Goal: Task Accomplishment & Management: Manage account settings

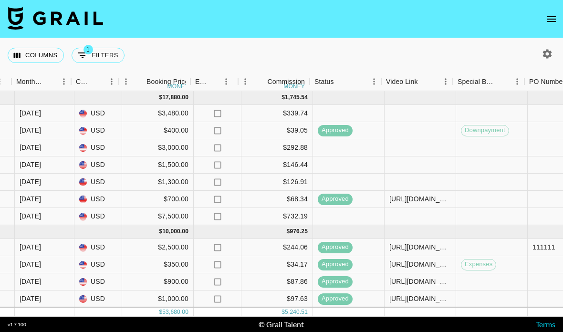
scroll to position [0, 774]
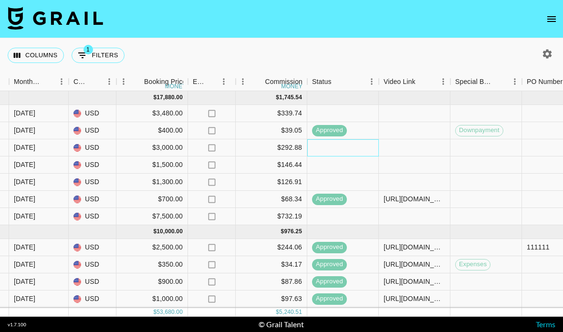
click at [347, 139] on div at bounding box center [344, 147] width 72 height 17
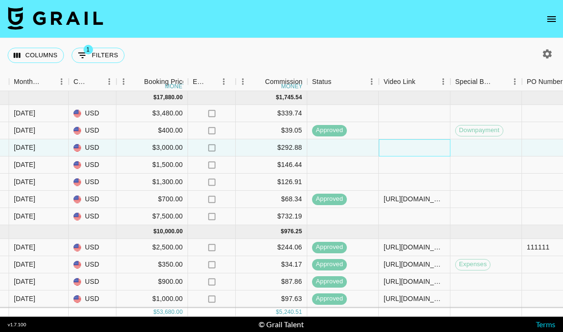
click at [418, 139] on div at bounding box center [415, 147] width 72 height 17
click at [419, 144] on input "text" at bounding box center [415, 148] width 70 height 8
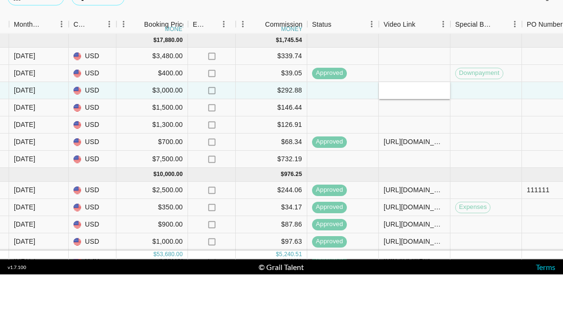
click at [419, 144] on input "text" at bounding box center [415, 148] width 70 height 8
type input "[URL][DOMAIN_NAME]"
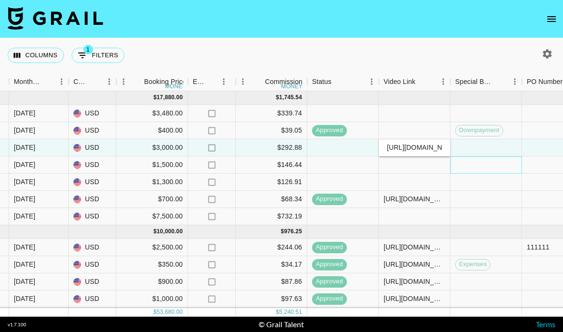
click at [489, 157] on div at bounding box center [487, 165] width 72 height 17
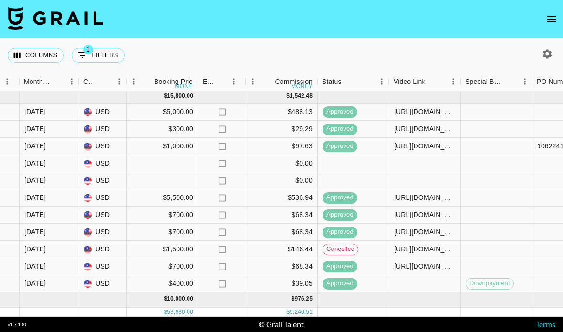
scroll to position [339, 764]
click at [363, 155] on div at bounding box center [354, 163] width 72 height 17
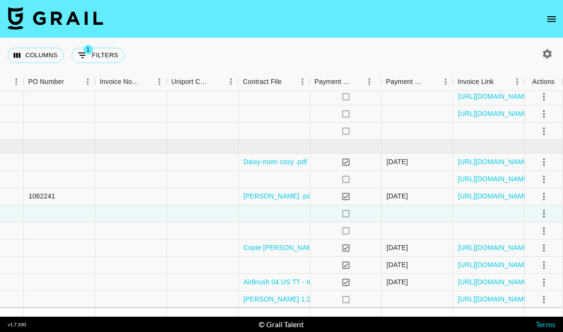
scroll to position [288, 1273]
click at [546, 208] on icon "select merge strategy" at bounding box center [544, 213] width 11 height 11
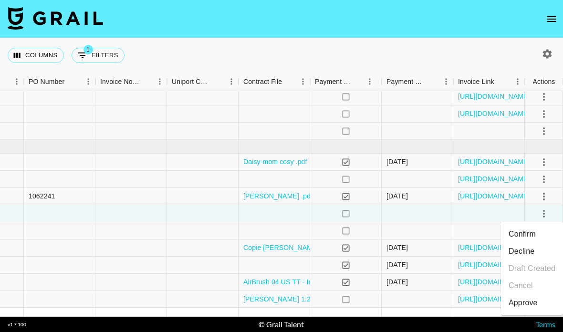
click at [532, 243] on li "Decline" at bounding box center [532, 251] width 62 height 17
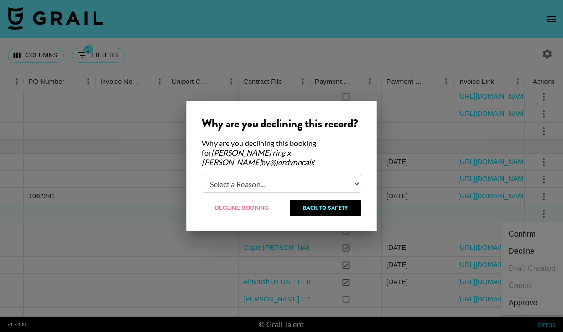
click at [339, 204] on button "Back to Safety" at bounding box center [326, 208] width 72 height 15
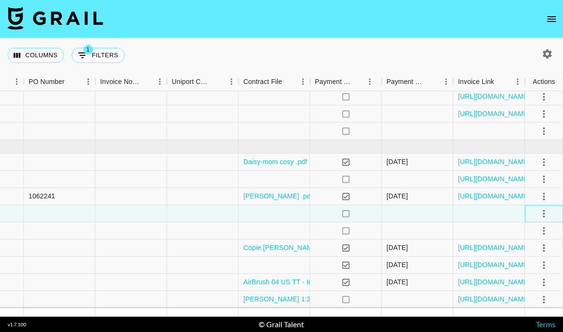
click at [554, 205] on div at bounding box center [544, 213] width 38 height 17
click at [549, 208] on icon "select merge strategy" at bounding box center [544, 213] width 11 height 11
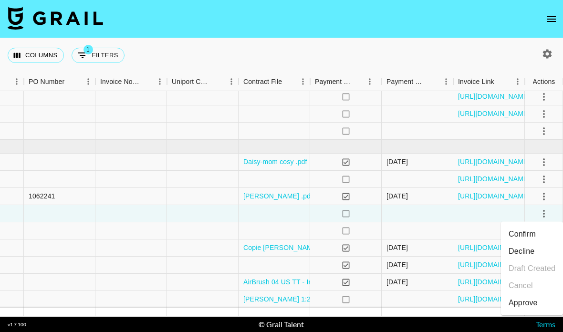
click at [536, 243] on li "Decline" at bounding box center [532, 251] width 62 height 17
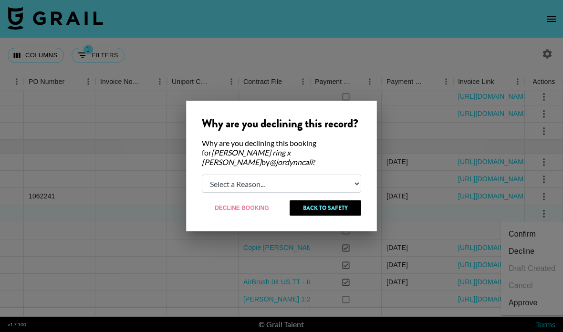
click at [275, 175] on select "Select a Reason... Relogging this deal due to a data issue The [PERSON_NAME] ca…" at bounding box center [281, 184] width 159 height 18
select select "booker_cancel"
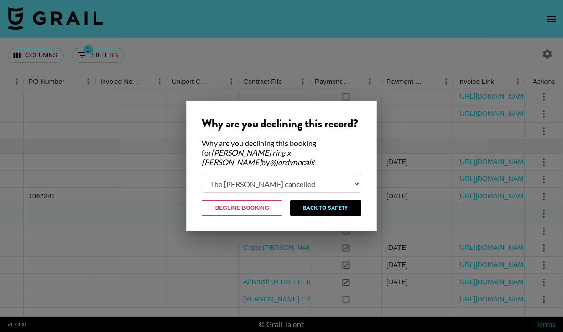
click at [264, 202] on button "Decline Booking" at bounding box center [242, 208] width 81 height 15
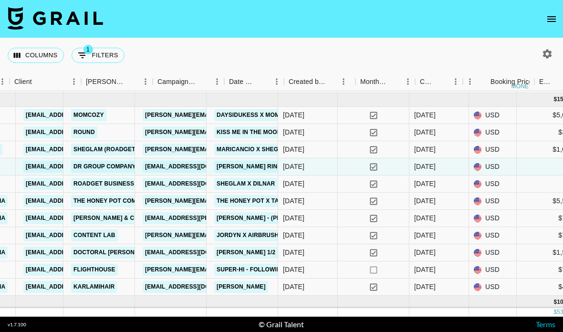
scroll to position [336, 368]
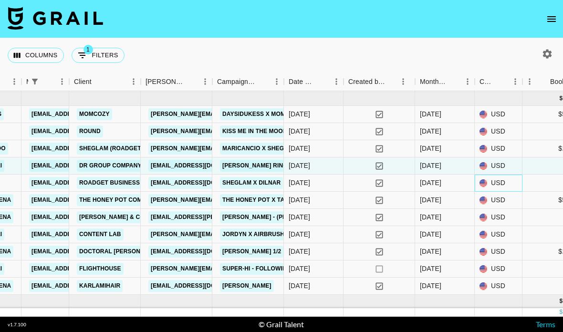
click at [488, 175] on div "USD" at bounding box center [499, 183] width 48 height 17
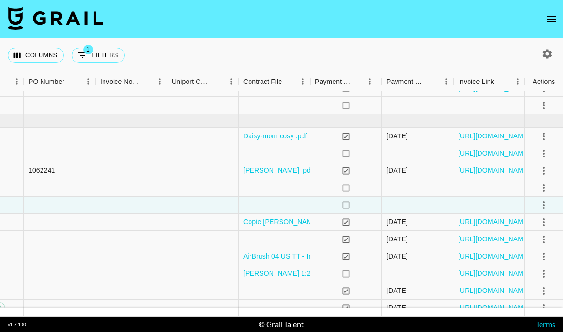
scroll to position [315, 1273]
click at [543, 201] on icon "select merge strategy" at bounding box center [544, 205] width 2 height 8
click at [537, 217] on li "Confirm" at bounding box center [532, 225] width 62 height 17
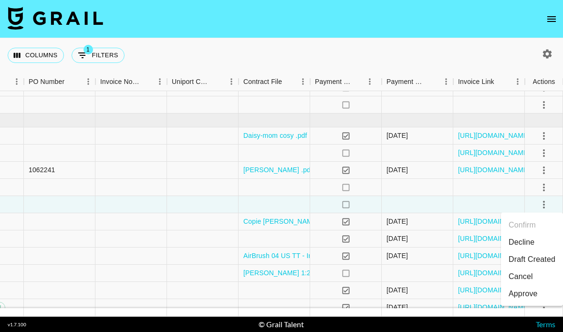
click at [533, 268] on li "Cancel" at bounding box center [532, 276] width 62 height 17
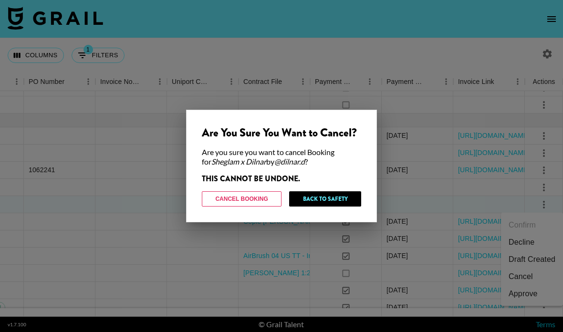
click at [262, 199] on button "Cancel Booking" at bounding box center [242, 198] width 80 height 15
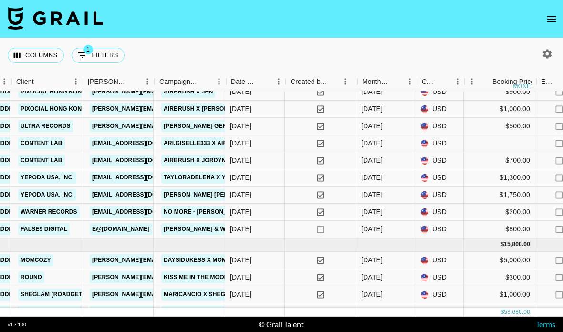
scroll to position [190, 425]
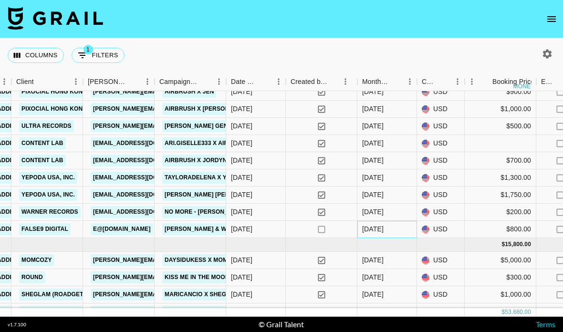
click at [381, 224] on div "[DATE]" at bounding box center [372, 229] width 21 height 10
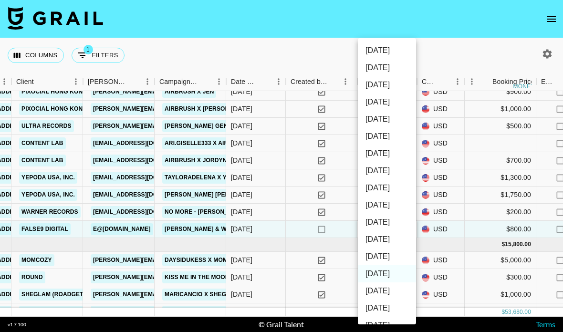
click at [393, 255] on li "[DATE]" at bounding box center [387, 256] width 58 height 17
type input "[DATE]"
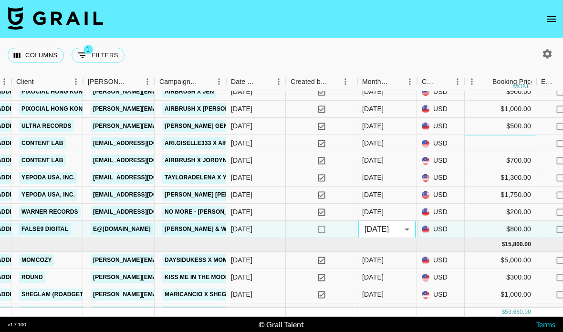
click at [493, 135] on div at bounding box center [501, 143] width 72 height 17
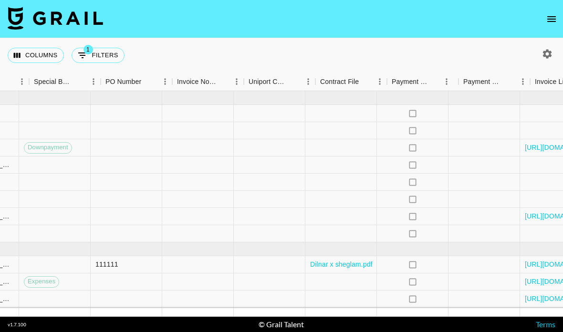
scroll to position [0, 1207]
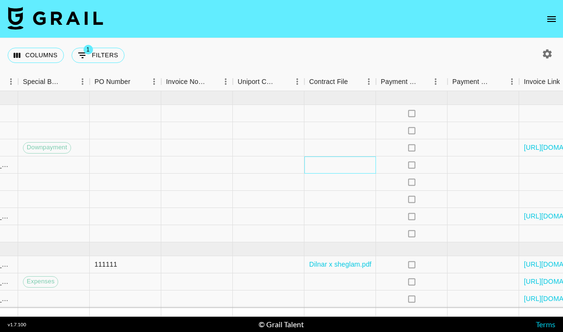
click at [349, 157] on div at bounding box center [341, 165] width 72 height 17
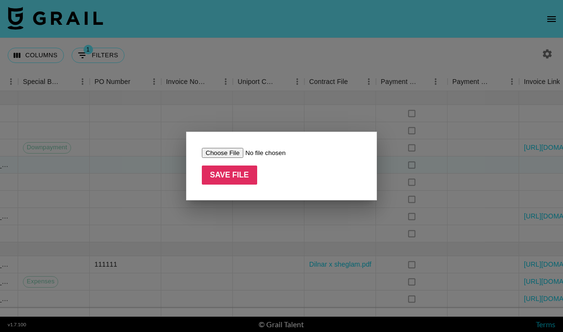
click at [232, 155] on input "file" at bounding box center [262, 153] width 121 height 10
type input "C:\fakepath\[PERSON_NAME] 1:2.pdf"
click at [242, 178] on input "Save File" at bounding box center [229, 175] width 55 height 19
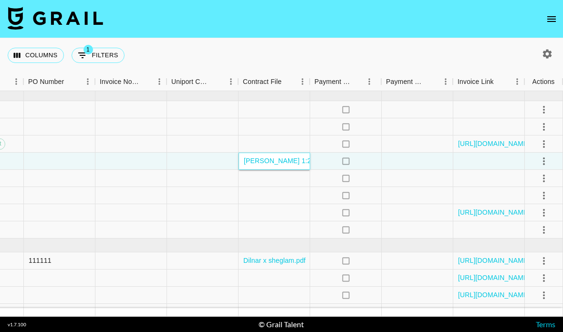
scroll to position [4, 1273]
click at [543, 155] on icon "select merge strategy" at bounding box center [544, 160] width 11 height 11
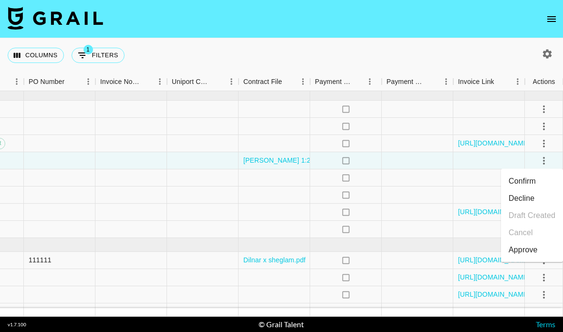
click at [531, 173] on li "Confirm" at bounding box center [532, 181] width 62 height 17
click at [531, 244] on div "Approve" at bounding box center [523, 249] width 29 height 11
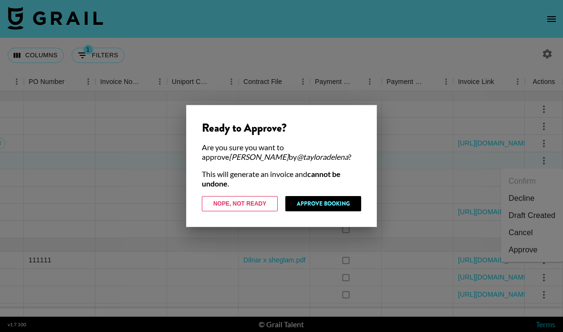
click at [331, 204] on button "Approve Booking" at bounding box center [324, 203] width 76 height 15
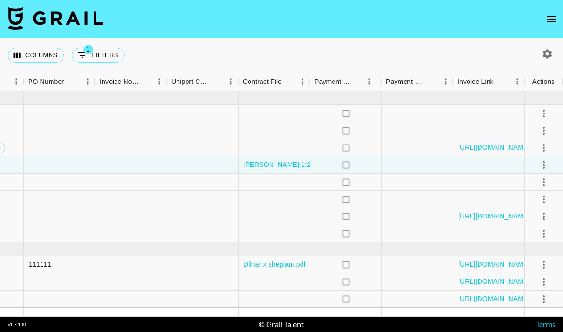
scroll to position [0, 1273]
click at [485, 143] on link "[URL][DOMAIN_NAME]" at bounding box center [494, 148] width 72 height 10
